Goal: Information Seeking & Learning: Learn about a topic

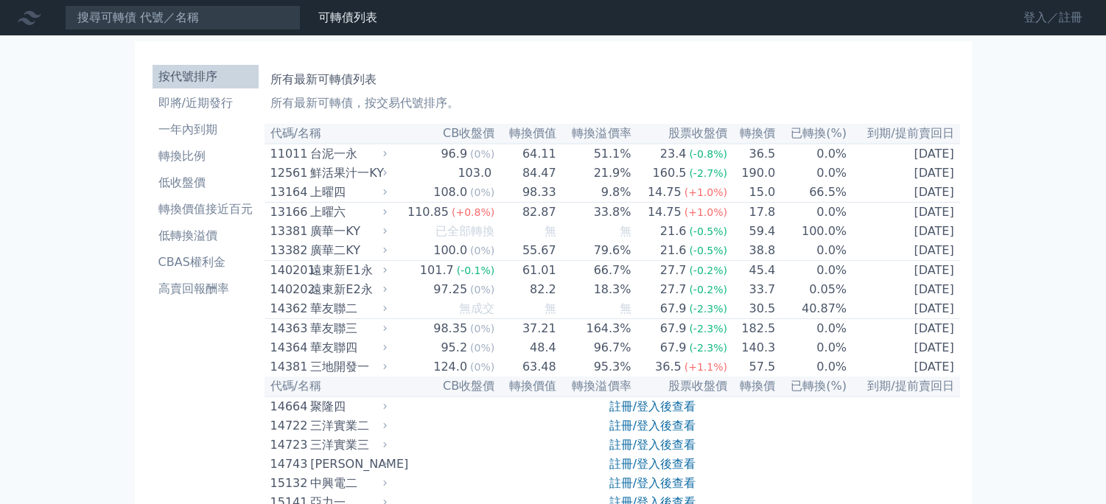
click at [1034, 17] on link "登入／註冊" at bounding box center [1052, 18] width 83 height 24
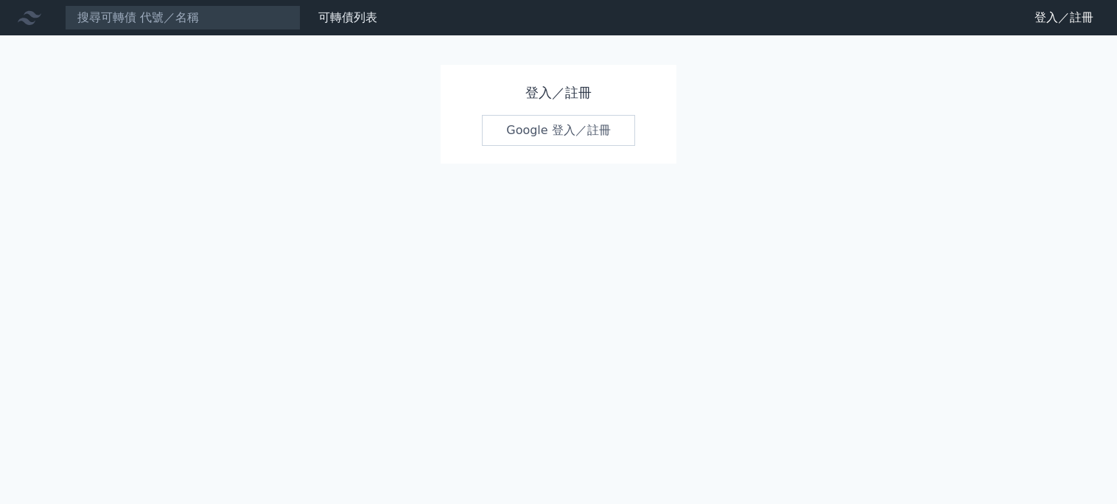
click at [566, 133] on link "Google 登入／註冊" at bounding box center [558, 130] width 153 height 31
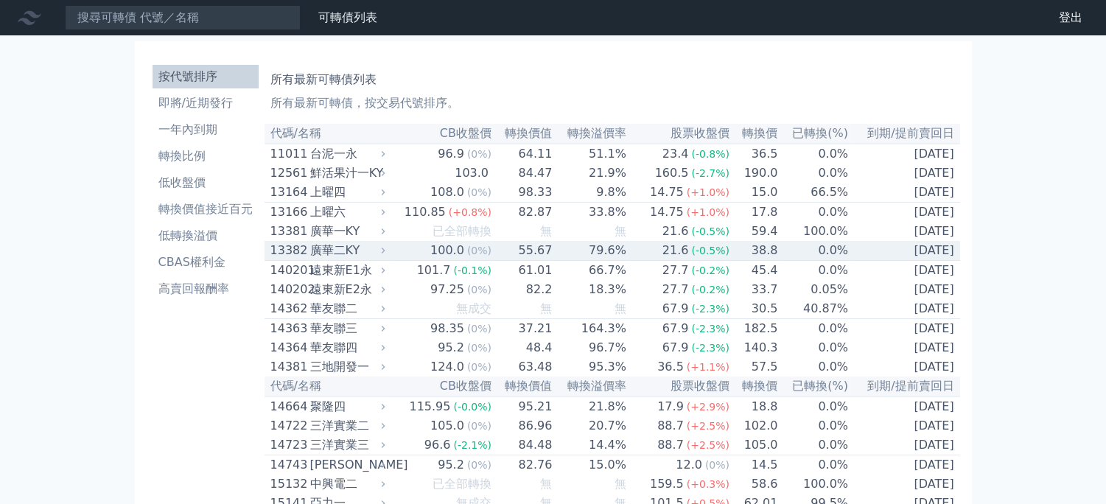
drag, startPoint x: 524, startPoint y: 255, endPoint x: 343, endPoint y: 156, distance: 206.4
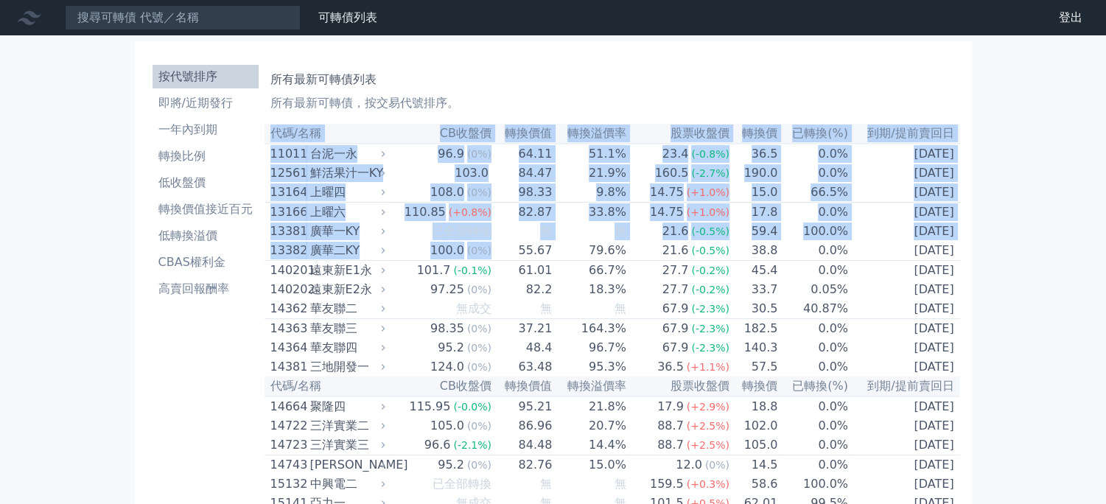
click at [265, 124] on th "代碼/名稱" at bounding box center [326, 134] width 124 height 20
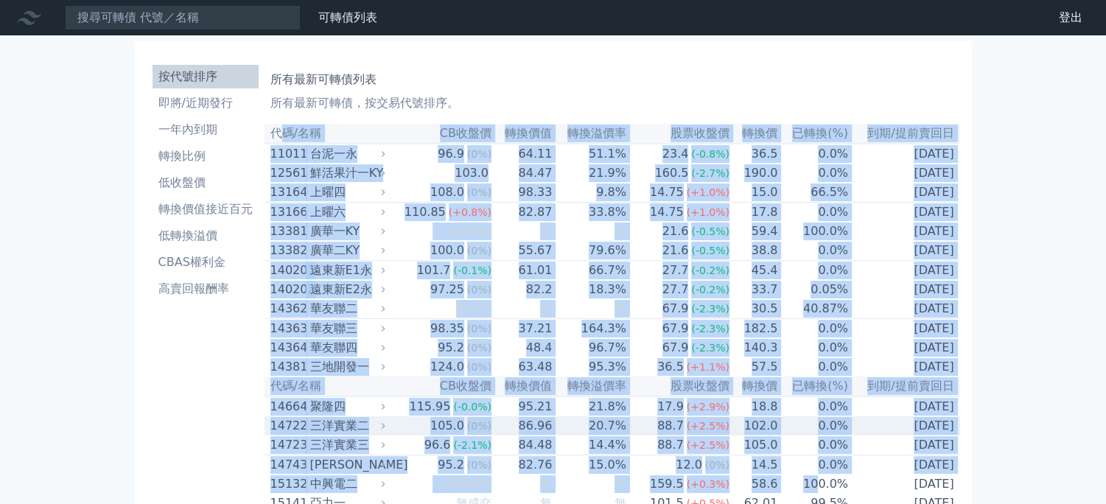
drag, startPoint x: 277, startPoint y: 132, endPoint x: 819, endPoint y: 470, distance: 639.0
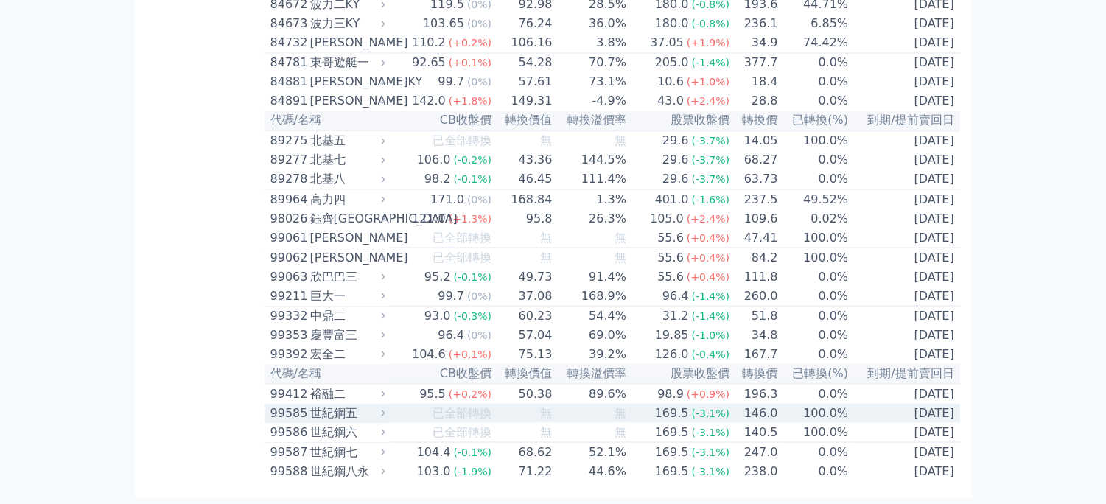
scroll to position [8715, 0]
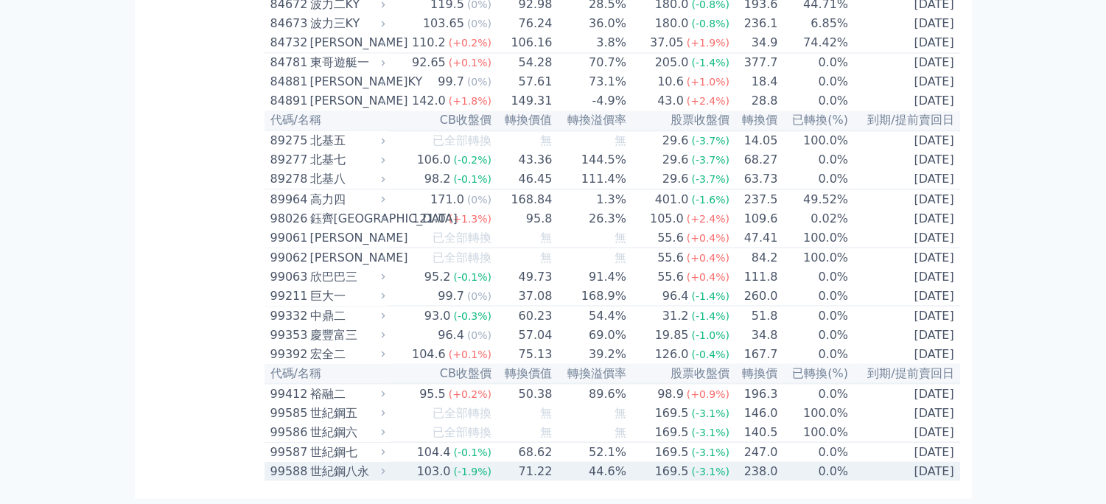
click at [952, 471] on td "[DATE]" at bounding box center [904, 470] width 111 height 19
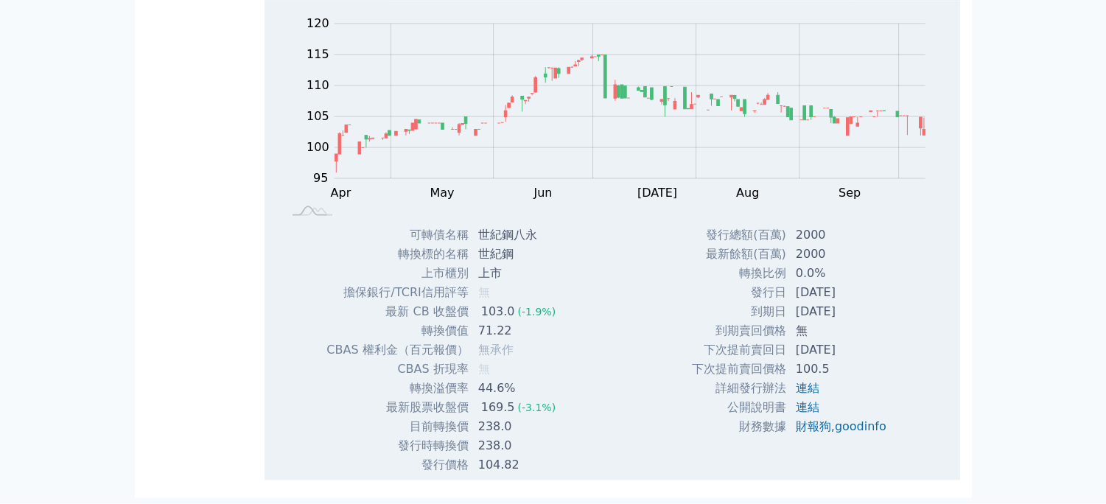
copy table "l/ip DOlor sita conse adipi eli sed(%) do/eiusm 14041 temp 03.5 (1%) 77.95 30.0…"
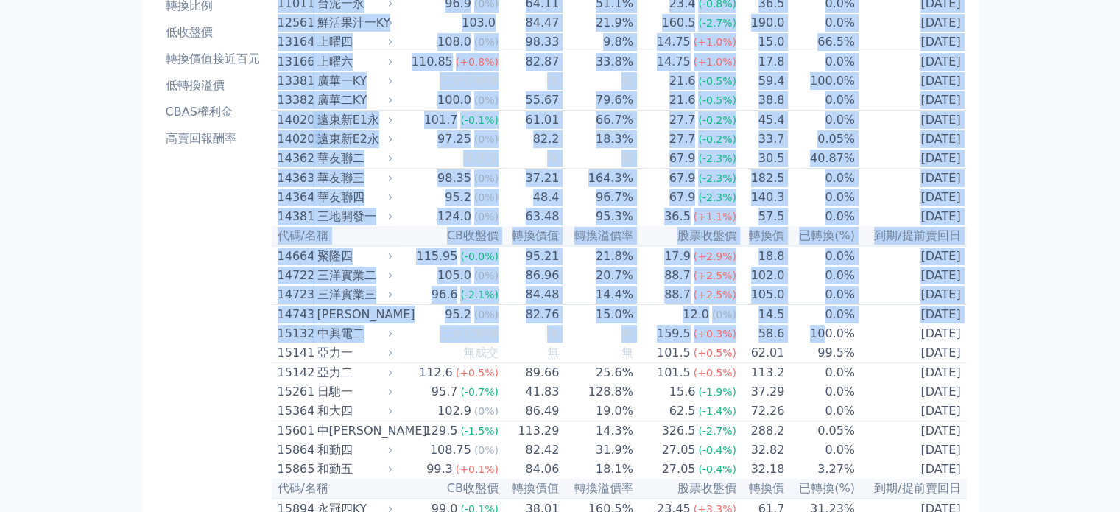
scroll to position [0, 0]
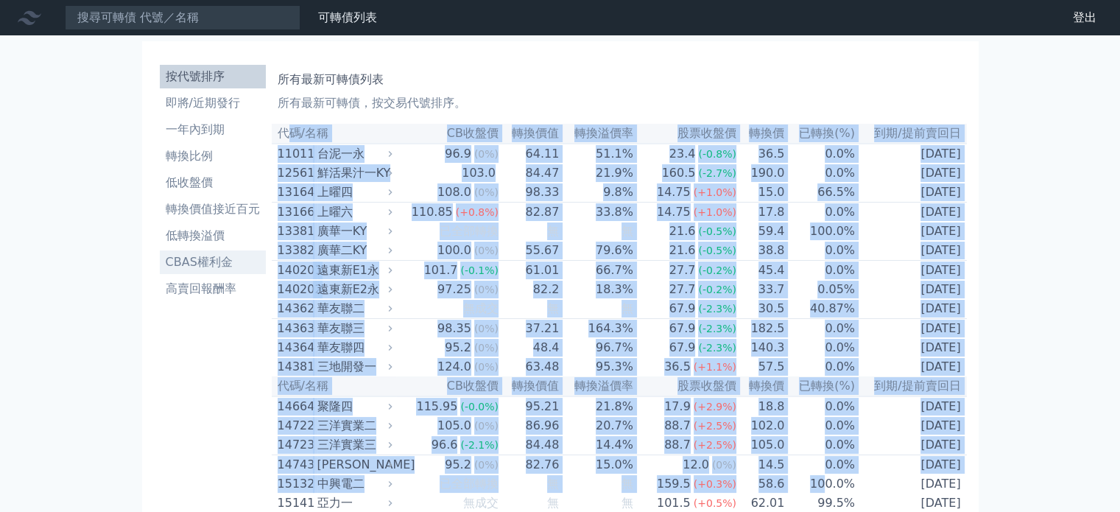
click at [203, 264] on li "CBAS權利金" at bounding box center [213, 262] width 106 height 18
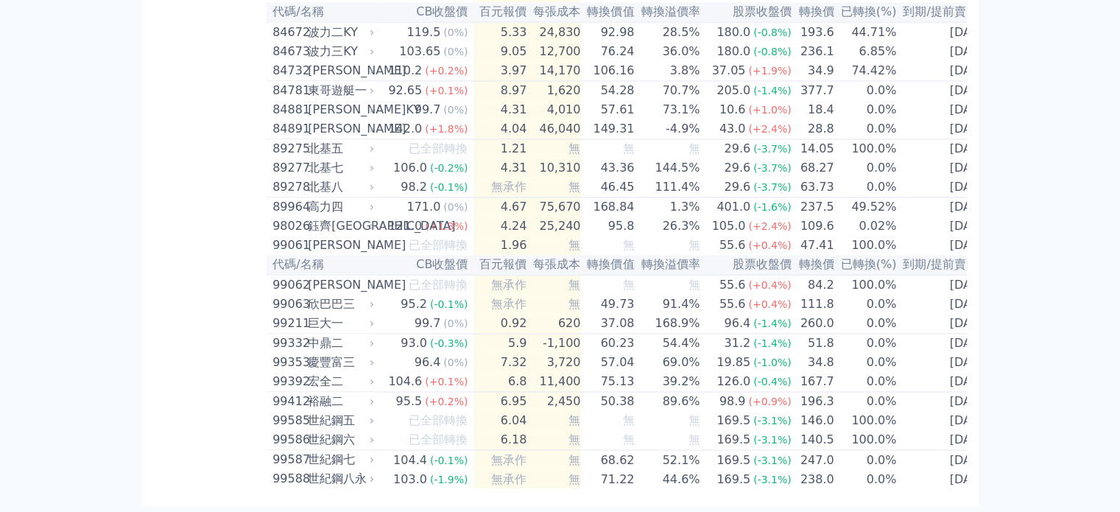
scroll to position [8572, 0]
drag, startPoint x: 278, startPoint y: 132, endPoint x: 642, endPoint y: 547, distance: 551.8
copy table
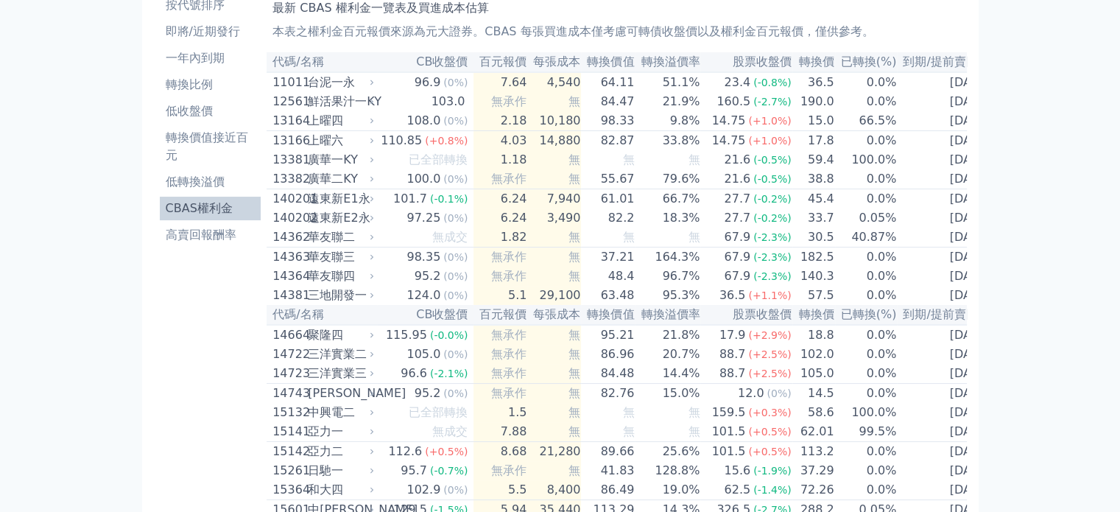
scroll to position [0, 0]
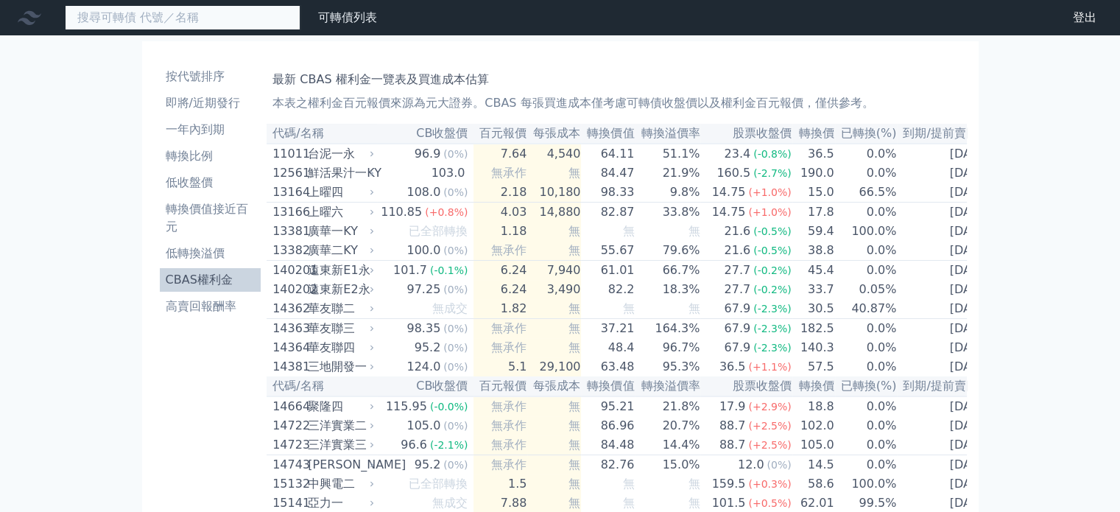
click at [194, 17] on input at bounding box center [183, 17] width 236 height 25
